Goal: Information Seeking & Learning: Learn about a topic

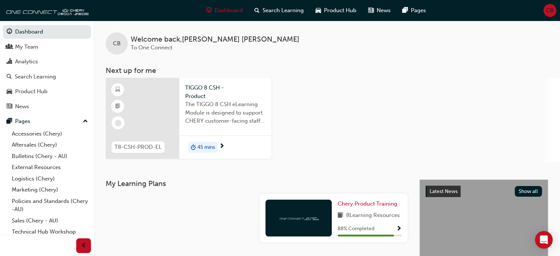
click at [546, 12] on span "CB" at bounding box center [550, 10] width 8 height 8
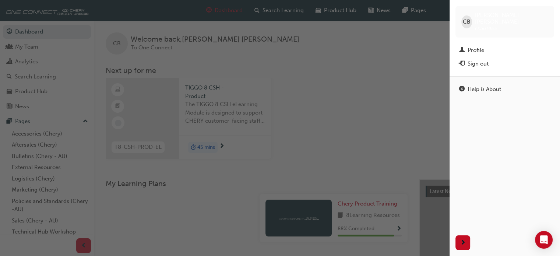
click at [487, 60] on div "Sign out" at bounding box center [477, 64] width 21 height 8
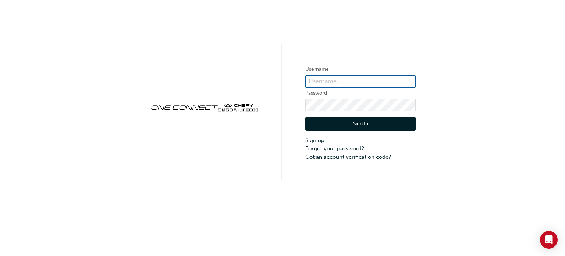
type input "CHAU1953"
click at [358, 123] on button "Sign In" at bounding box center [360, 124] width 110 height 14
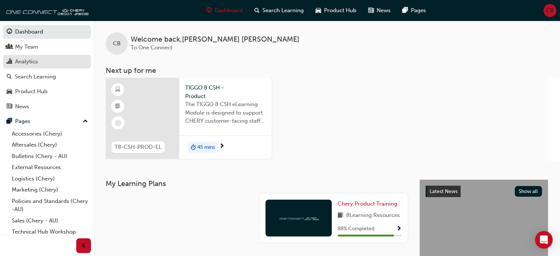
click at [33, 64] on div "Analytics" at bounding box center [26, 61] width 23 height 8
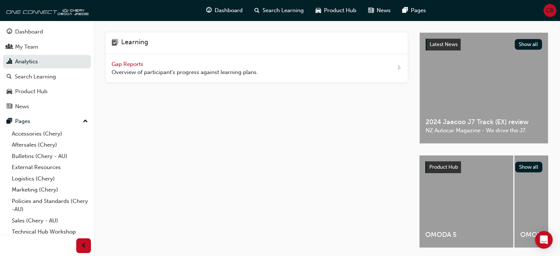
click at [131, 64] on span "Gap Reports" at bounding box center [128, 64] width 33 height 7
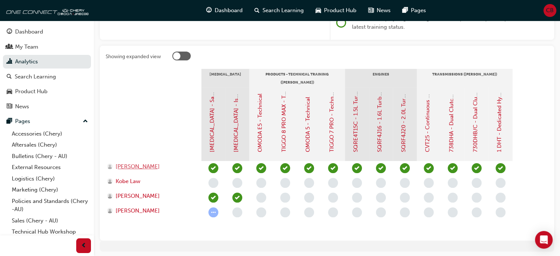
scroll to position [120, 0]
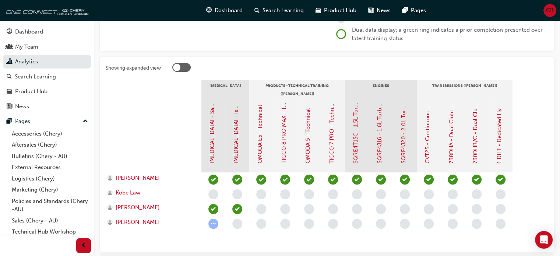
click at [182, 67] on div at bounding box center [181, 67] width 18 height 9
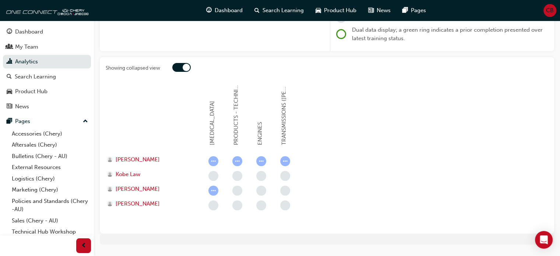
click at [182, 67] on div at bounding box center [181, 67] width 18 height 9
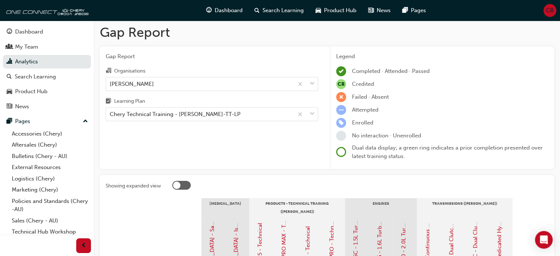
scroll to position [0, 0]
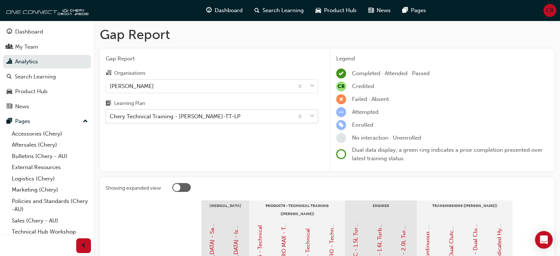
click at [177, 116] on div "Chery Technical Training - CHAU-TT-LP" at bounding box center [175, 116] width 131 height 8
click at [110, 116] on input "Learning Plan Chery Technical Training - CHAU-TT-LP" at bounding box center [110, 116] width 1 height 6
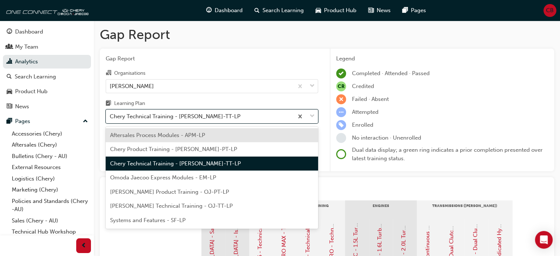
click at [176, 133] on span "Aftersales Process Modules - APM-LP" at bounding box center [157, 135] width 95 height 7
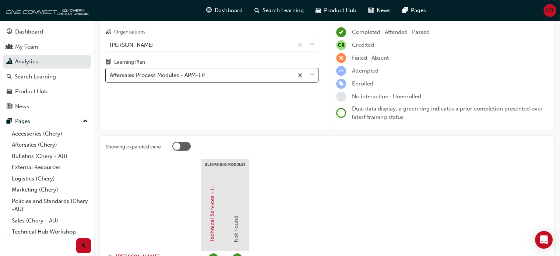
scroll to position [24, 0]
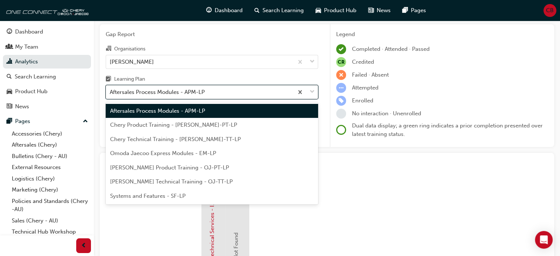
click at [163, 92] on div "Aftersales Process Modules - APM-LP" at bounding box center [157, 92] width 95 height 8
click at [110, 92] on input "Learning Plan option Aftersales Process Modules - APM-LP, selected. option Afte…" at bounding box center [110, 92] width 1 height 6
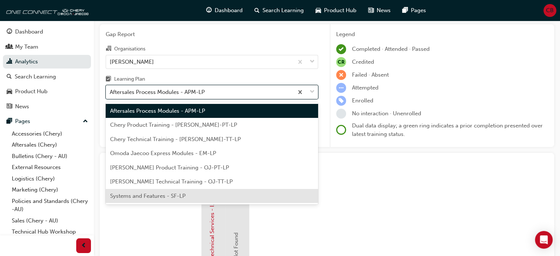
click at [186, 194] on div "Systems and Features - SF-LP" at bounding box center [212, 196] width 212 height 14
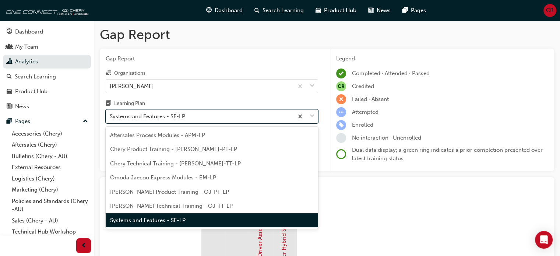
click at [184, 113] on div "Systems and Features - SF-LP" at bounding box center [147, 116] width 75 height 8
click at [110, 113] on input "Learning Plan option Systems and Features - SF-LP, selected. option Systems and…" at bounding box center [110, 116] width 1 height 6
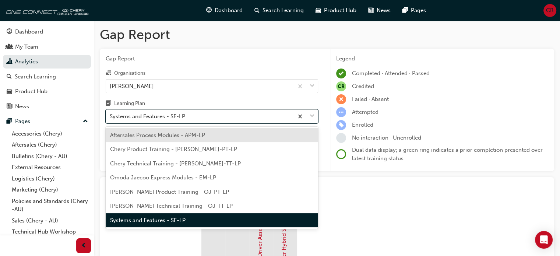
click at [183, 151] on span "Chery Product Training - CHAU-PT-LP" at bounding box center [173, 149] width 127 height 7
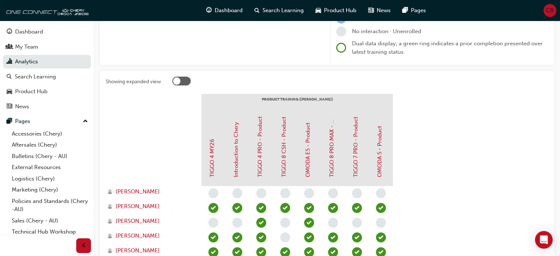
scroll to position [110, 0]
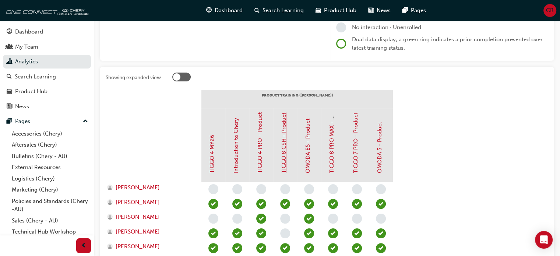
click at [286, 151] on link "TIGGO 8 CSH - Product" at bounding box center [283, 143] width 7 height 60
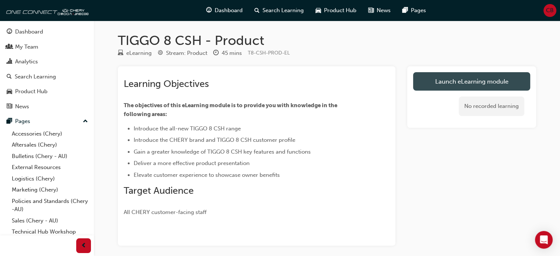
click at [486, 78] on link "Launch eLearning module" at bounding box center [471, 81] width 117 height 18
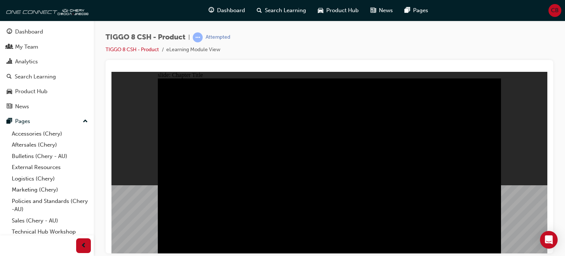
drag, startPoint x: 356, startPoint y: 211, endPoint x: 240, endPoint y: 206, distance: 116.4
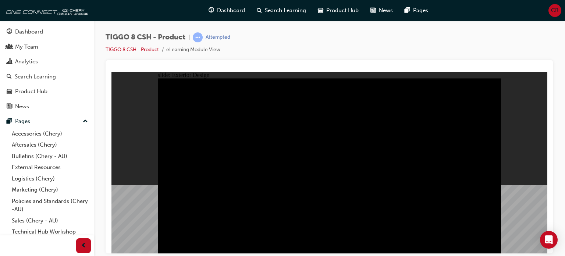
type input "22.25"
drag, startPoint x: 180, startPoint y: 104, endPoint x: 231, endPoint y: 106, distance: 51.9
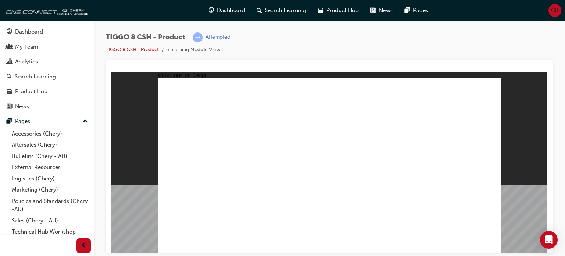
click at [112, 127] on html "slide: Interior Design 15.6'' Interactive Touch Screen Powered by a Qualcomm Sn…" at bounding box center [330, 161] width 436 height 181
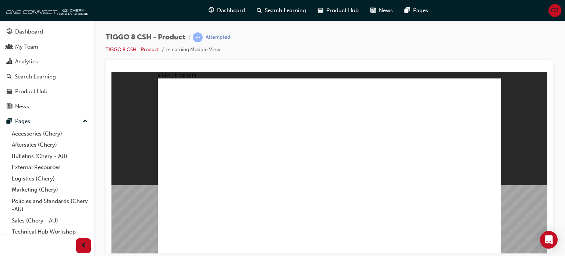
drag, startPoint x: 194, startPoint y: 153, endPoint x: 206, endPoint y: 153, distance: 12.1
type input "24"
drag, startPoint x: 193, startPoint y: 155, endPoint x: 259, endPoint y: 158, distance: 66.3
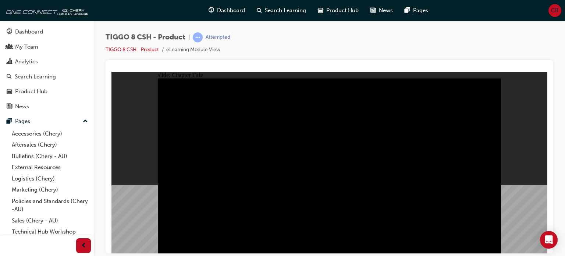
radio input "true"
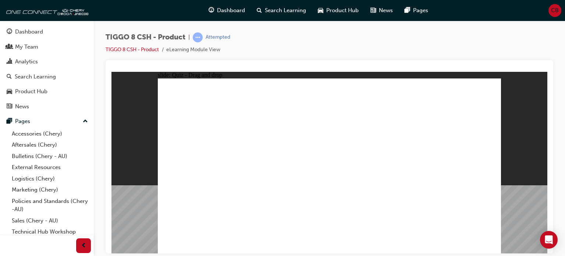
drag, startPoint x: 355, startPoint y: 131, endPoint x: 333, endPoint y: 172, distance: 46.1
drag, startPoint x: 317, startPoint y: 98, endPoint x: 390, endPoint y: 175, distance: 106.2
drag, startPoint x: 415, startPoint y: 130, endPoint x: 454, endPoint y: 175, distance: 59.7
drag, startPoint x: 390, startPoint y: 96, endPoint x: 271, endPoint y: 173, distance: 141.1
drag, startPoint x: 456, startPoint y: 100, endPoint x: 190, endPoint y: 179, distance: 277.5
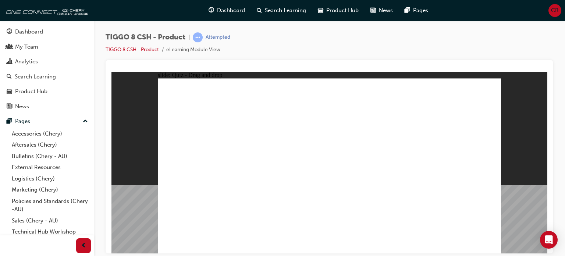
checkbox input "true"
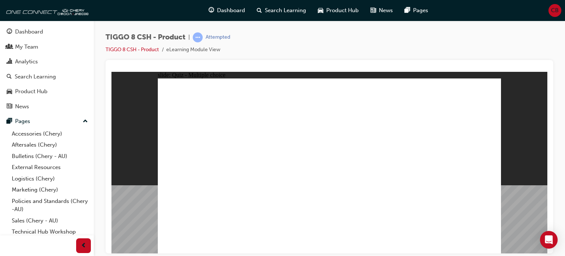
radio input "true"
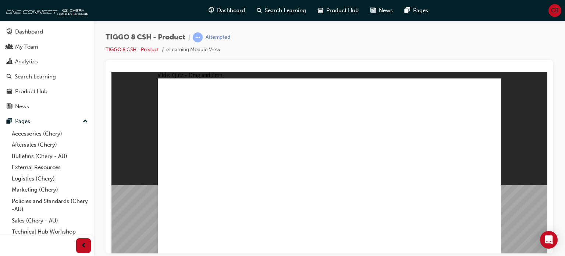
drag, startPoint x: 322, startPoint y: 109, endPoint x: 251, endPoint y: 199, distance: 114.7
drag, startPoint x: 318, startPoint y: 109, endPoint x: 372, endPoint y: 189, distance: 96.9
drag, startPoint x: 319, startPoint y: 96, endPoint x: 349, endPoint y: 194, distance: 101.8
drag, startPoint x: 383, startPoint y: 122, endPoint x: 374, endPoint y: 213, distance: 91.4
drag, startPoint x: 383, startPoint y: 110, endPoint x: 400, endPoint y: 196, distance: 88.3
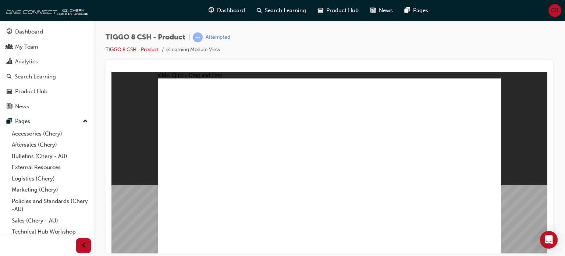
drag, startPoint x: 393, startPoint y: 96, endPoint x: 353, endPoint y: 206, distance: 117.2
drag, startPoint x: 346, startPoint y: 176, endPoint x: 273, endPoint y: 186, distance: 74.0
drag, startPoint x: 330, startPoint y: 110, endPoint x: 237, endPoint y: 194, distance: 125.3
drag, startPoint x: 332, startPoint y: 107, endPoint x: 217, endPoint y: 200, distance: 147.8
drag, startPoint x: 328, startPoint y: 108, endPoint x: 380, endPoint y: 208, distance: 112.3
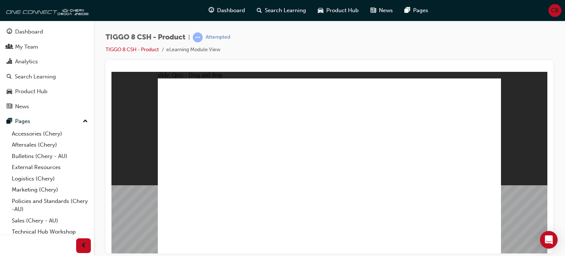
drag, startPoint x: 364, startPoint y: 175, endPoint x: 381, endPoint y: 150, distance: 30.0
drag, startPoint x: 412, startPoint y: 176, endPoint x: 402, endPoint y: 153, distance: 24.1
drag, startPoint x: 349, startPoint y: 175, endPoint x: 351, endPoint y: 147, distance: 28.4
drag, startPoint x: 401, startPoint y: 176, endPoint x: 376, endPoint y: 152, distance: 34.9
drag, startPoint x: 384, startPoint y: 121, endPoint x: 358, endPoint y: 196, distance: 79.3
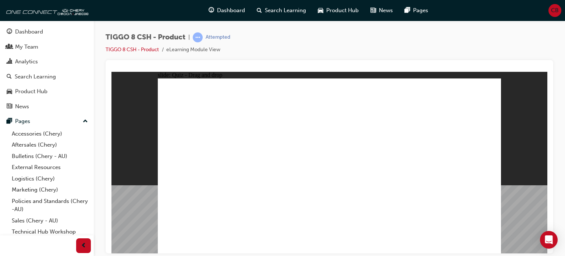
drag, startPoint x: 461, startPoint y: 110, endPoint x: 391, endPoint y: 201, distance: 115.3
drag, startPoint x: 447, startPoint y: 95, endPoint x: 399, endPoint y: 193, distance: 109.3
drag, startPoint x: 317, startPoint y: 109, endPoint x: 348, endPoint y: 202, distance: 98.7
drag, startPoint x: 319, startPoint y: 97, endPoint x: 378, endPoint y: 214, distance: 130.7
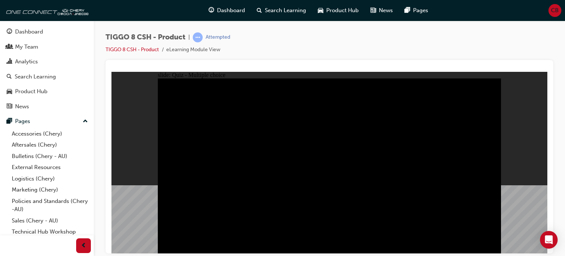
radio input "true"
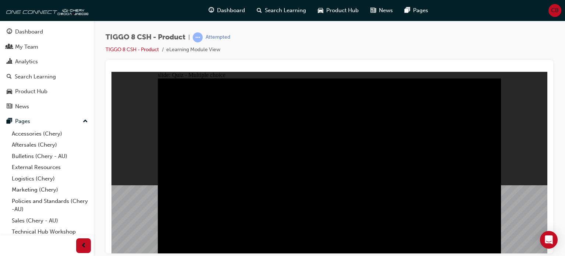
radio input "true"
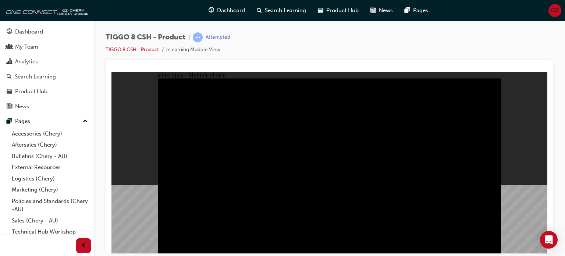
checkbox input "true"
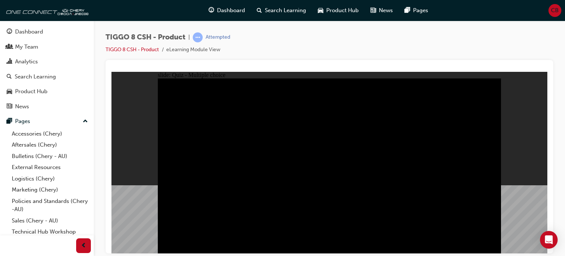
checkbox input "true"
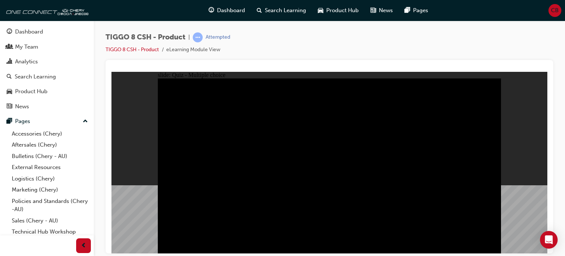
checkbox input "true"
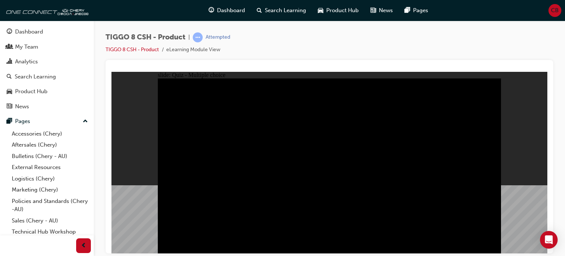
checkbox input "true"
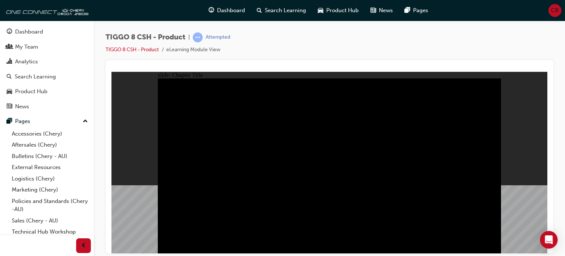
radio input "true"
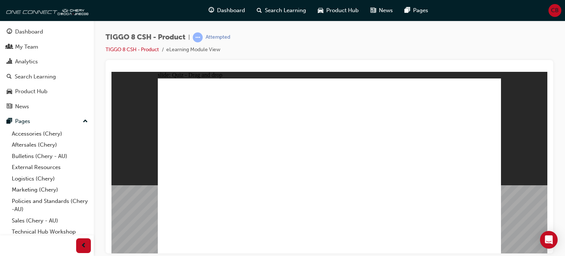
drag, startPoint x: 423, startPoint y: 131, endPoint x: 463, endPoint y: 169, distance: 54.9
drag, startPoint x: 337, startPoint y: 136, endPoint x: 316, endPoint y: 180, distance: 48.6
drag, startPoint x: 390, startPoint y: 97, endPoint x: 261, endPoint y: 174, distance: 150.7
drag, startPoint x: 314, startPoint y: 97, endPoint x: 395, endPoint y: 176, distance: 113.2
drag, startPoint x: 450, startPoint y: 91, endPoint x: 188, endPoint y: 171, distance: 274.7
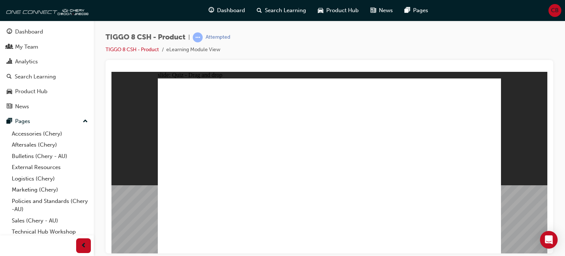
checkbox input "true"
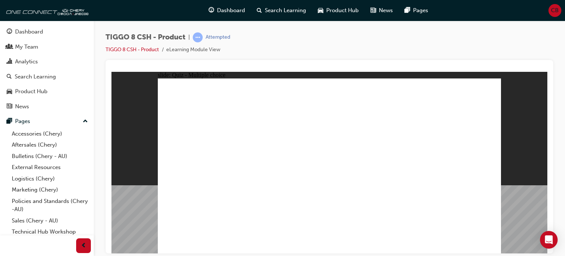
radio input "true"
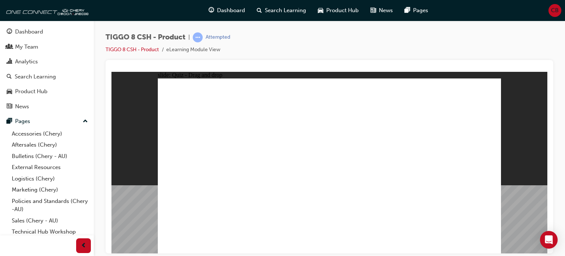
drag, startPoint x: 446, startPoint y: 94, endPoint x: 365, endPoint y: 181, distance: 118.5
drag, startPoint x: 392, startPoint y: 123, endPoint x: 358, endPoint y: 193, distance: 78.3
drag, startPoint x: 467, startPoint y: 108, endPoint x: 366, endPoint y: 191, distance: 130.9
drag, startPoint x: 347, startPoint y: 100, endPoint x: 423, endPoint y: 195, distance: 121.4
drag, startPoint x: 398, startPoint y: 95, endPoint x: 359, endPoint y: 200, distance: 112.5
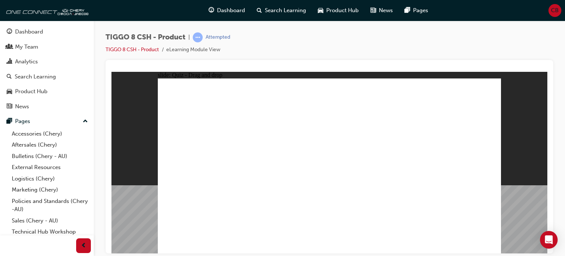
drag, startPoint x: 399, startPoint y: 107, endPoint x: 408, endPoint y: 195, distance: 87.7
drag, startPoint x: 330, startPoint y: 109, endPoint x: 361, endPoint y: 212, distance: 107.6
drag, startPoint x: 333, startPoint y: 200, endPoint x: 331, endPoint y: 197, distance: 3.9
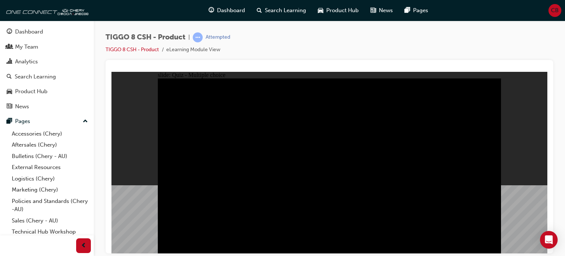
radio input "true"
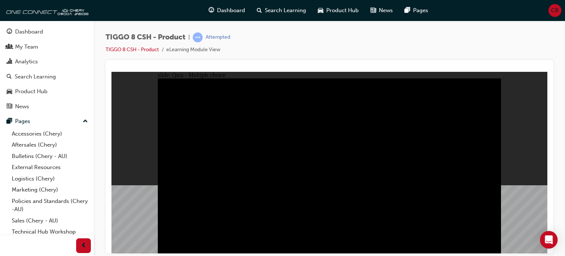
radio input "true"
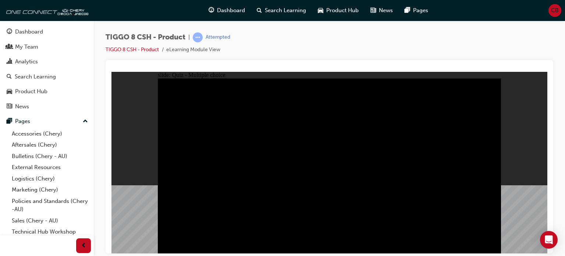
drag, startPoint x: 340, startPoint y: 202, endPoint x: 336, endPoint y: 199, distance: 5.2
checkbox input "true"
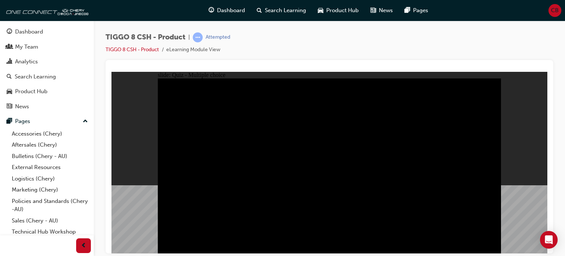
checkbox input "true"
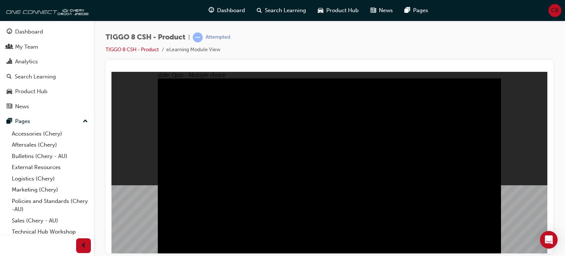
checkbox input "true"
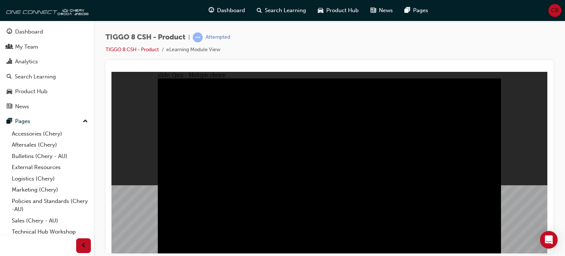
checkbox input "true"
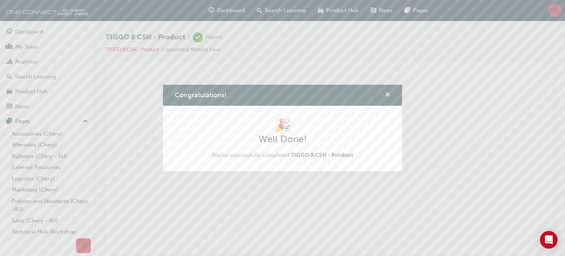
click at [387, 94] on span "cross-icon" at bounding box center [388, 95] width 6 height 7
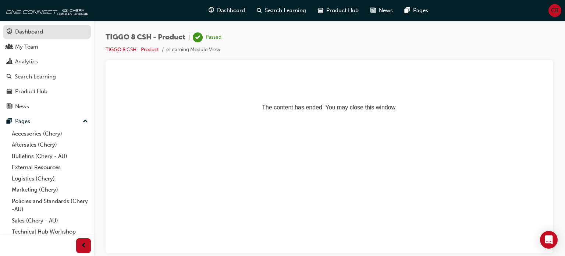
click at [29, 34] on div "Dashboard" at bounding box center [29, 32] width 28 height 8
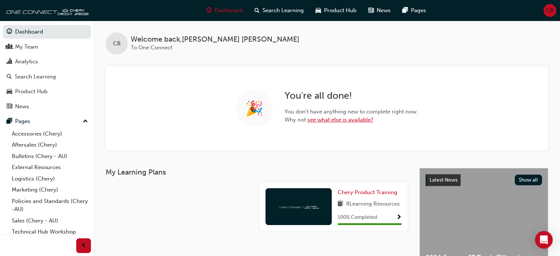
click at [331, 120] on link "see what else is available?" at bounding box center [340, 119] width 66 height 7
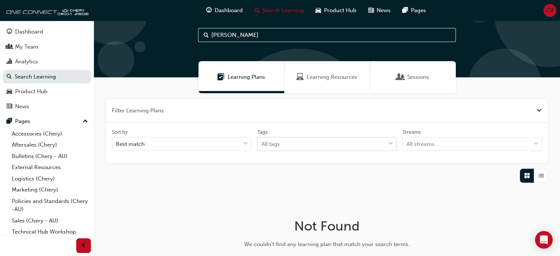
scroll to position [12, 0]
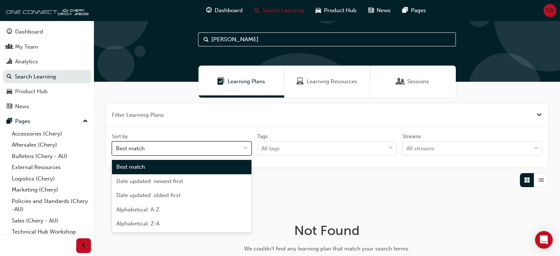
click at [243, 148] on span "down-icon" at bounding box center [245, 149] width 5 height 10
click at [117, 148] on input "Sort by option Best match focused, 1 of 5. 5 results available. Use Up and Down…" at bounding box center [116, 148] width 1 height 6
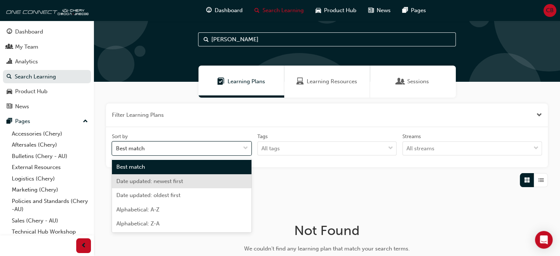
click at [221, 179] on div "Date updated: newest first" at bounding box center [181, 181] width 139 height 14
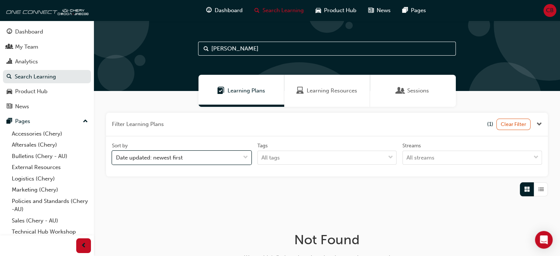
scroll to position [12, 0]
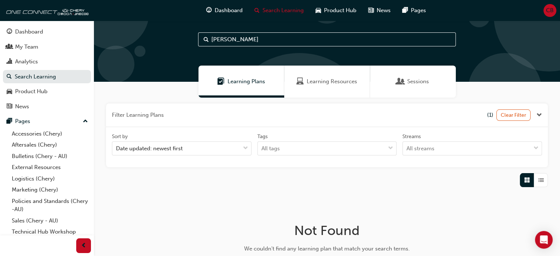
click at [318, 78] on span "Learning Resources" at bounding box center [332, 81] width 50 height 8
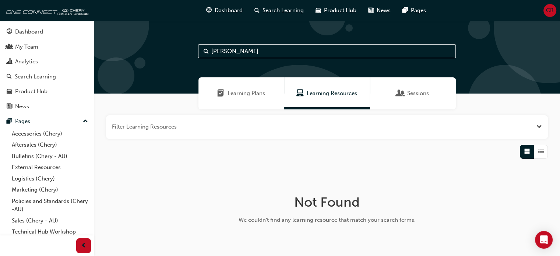
click at [542, 127] on button "button" at bounding box center [327, 127] width 442 height 24
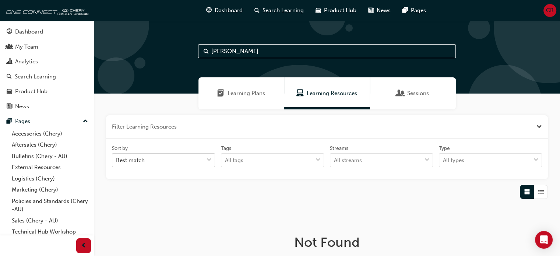
click at [208, 159] on span "down-icon" at bounding box center [208, 160] width 5 height 10
click at [117, 159] on input "Sort by Best match" at bounding box center [116, 160] width 1 height 6
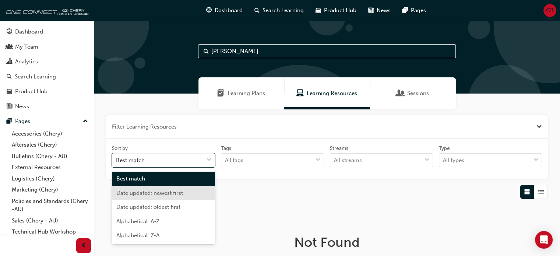
click at [194, 190] on div "Date updated: newest first" at bounding box center [163, 193] width 103 height 14
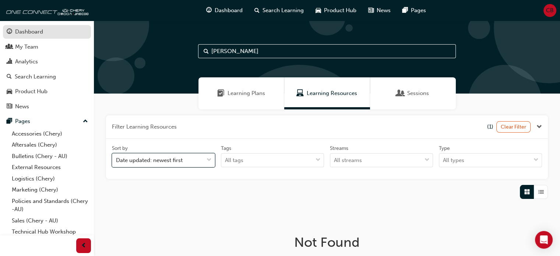
click at [33, 35] on div "Dashboard" at bounding box center [29, 32] width 28 height 8
